Goal: Task Accomplishment & Management: Manage account settings

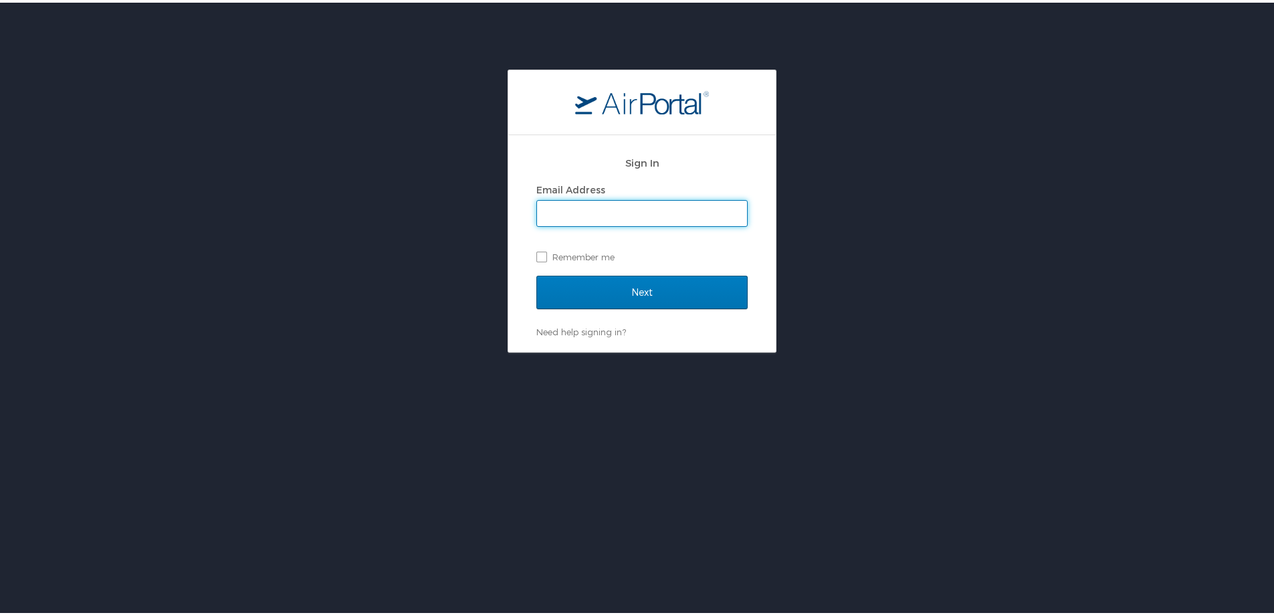
type input "mllorance@nunez.edu"
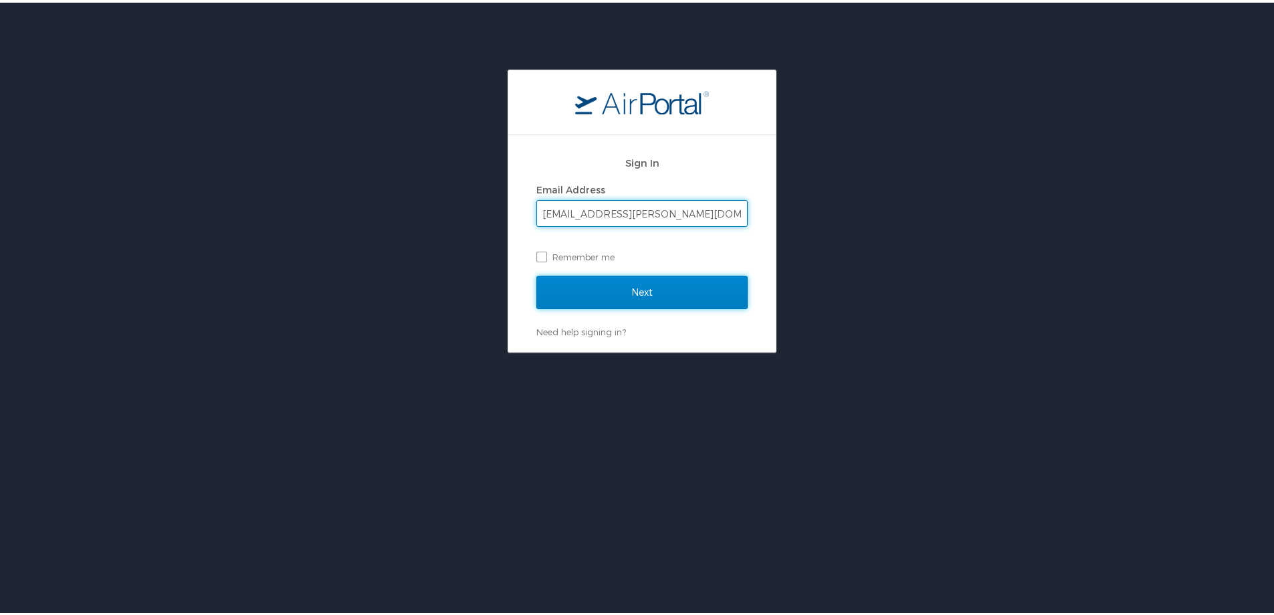
click at [601, 295] on input "Next" at bounding box center [641, 289] width 211 height 33
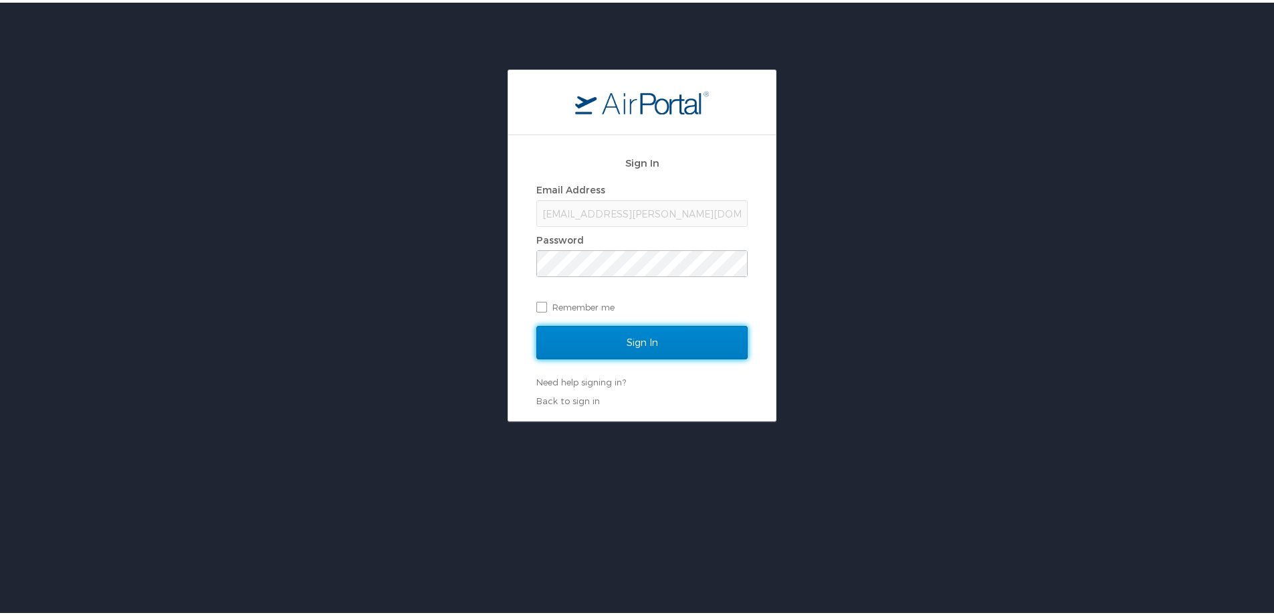
click at [639, 339] on input "Sign In" at bounding box center [641, 339] width 211 height 33
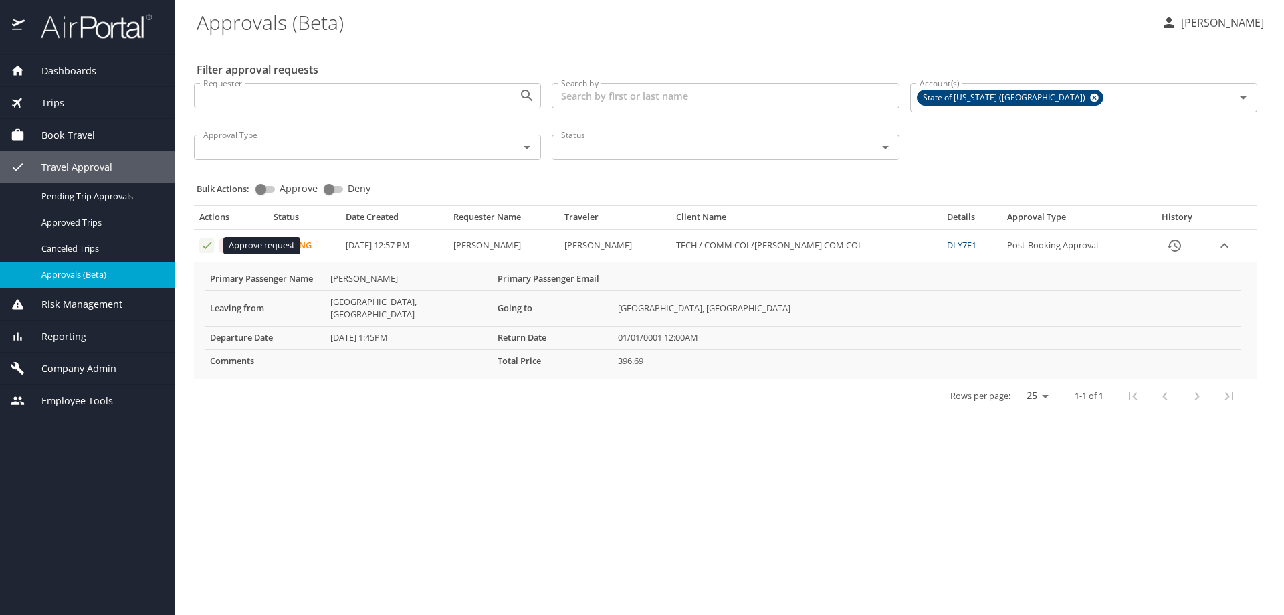
click at [209, 247] on icon "Approval table" at bounding box center [207, 245] width 13 height 13
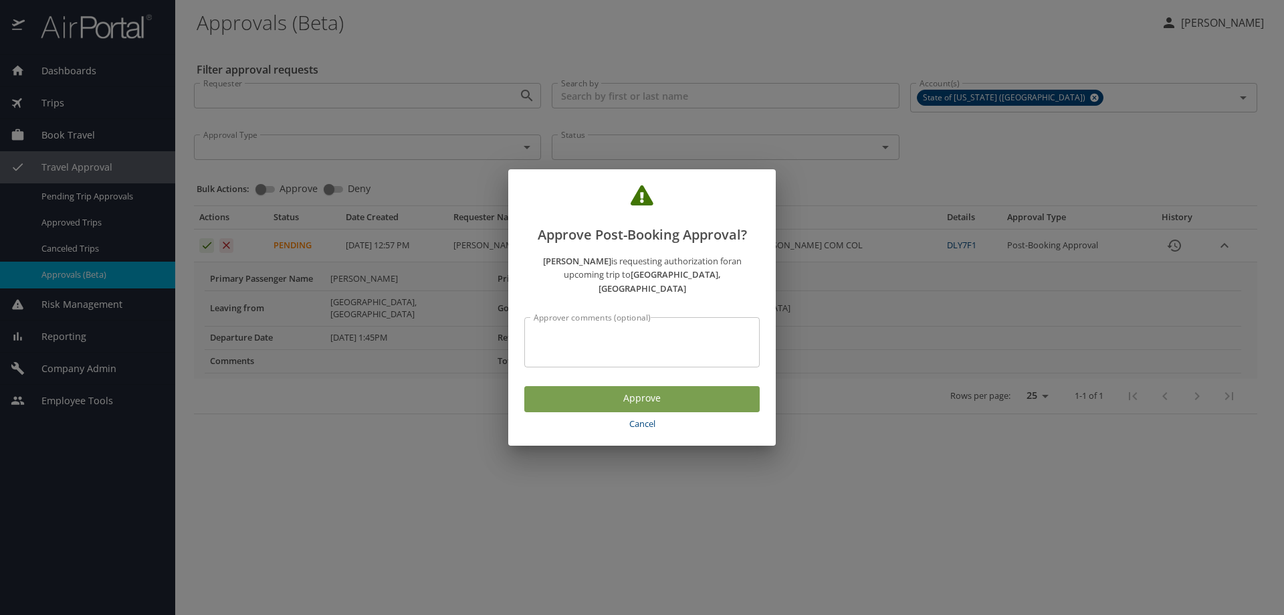
click at [637, 391] on span "Approve" at bounding box center [642, 398] width 214 height 17
